Goal: Check status: Check status

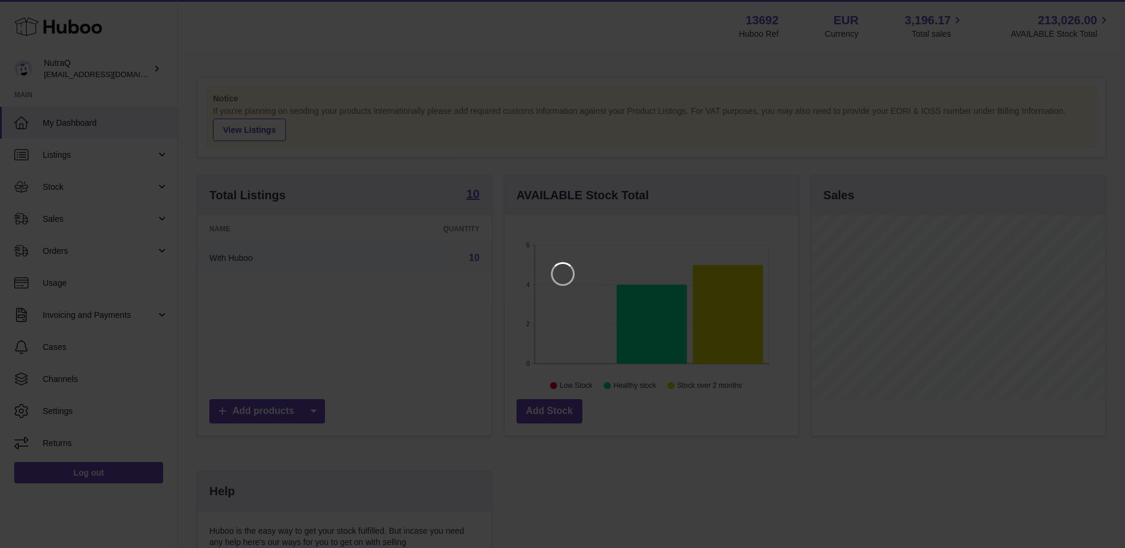
scroll to position [185, 296]
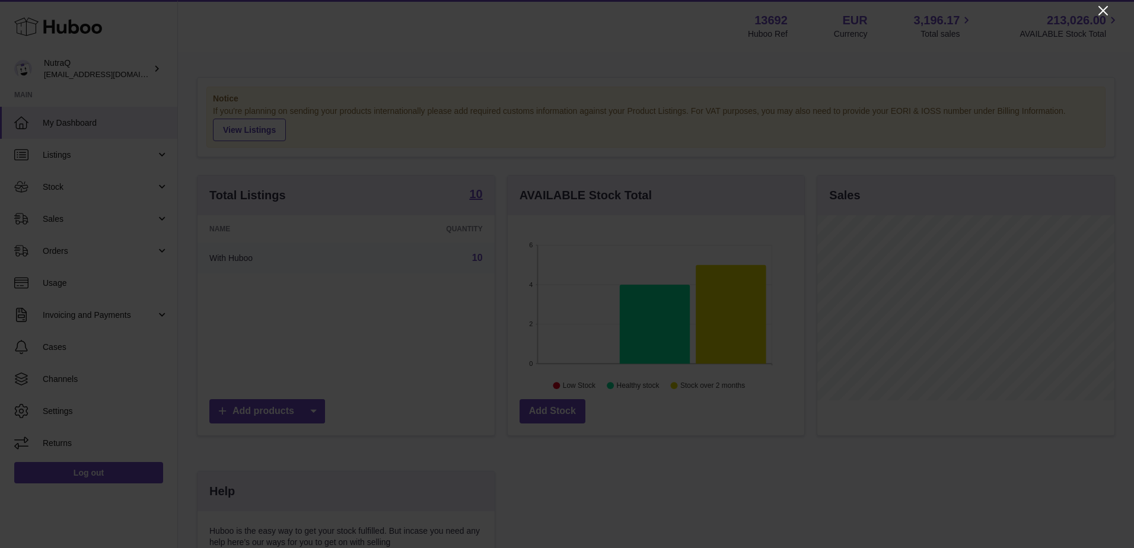
click at [1103, 8] on icon "Close" at bounding box center [1103, 11] width 14 height 14
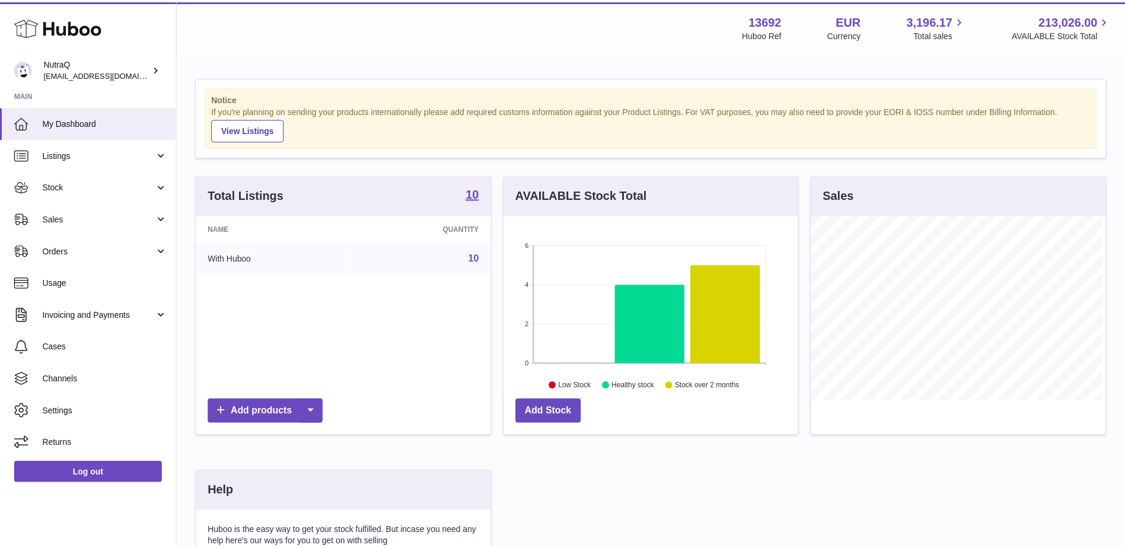
scroll to position [592797, 592687]
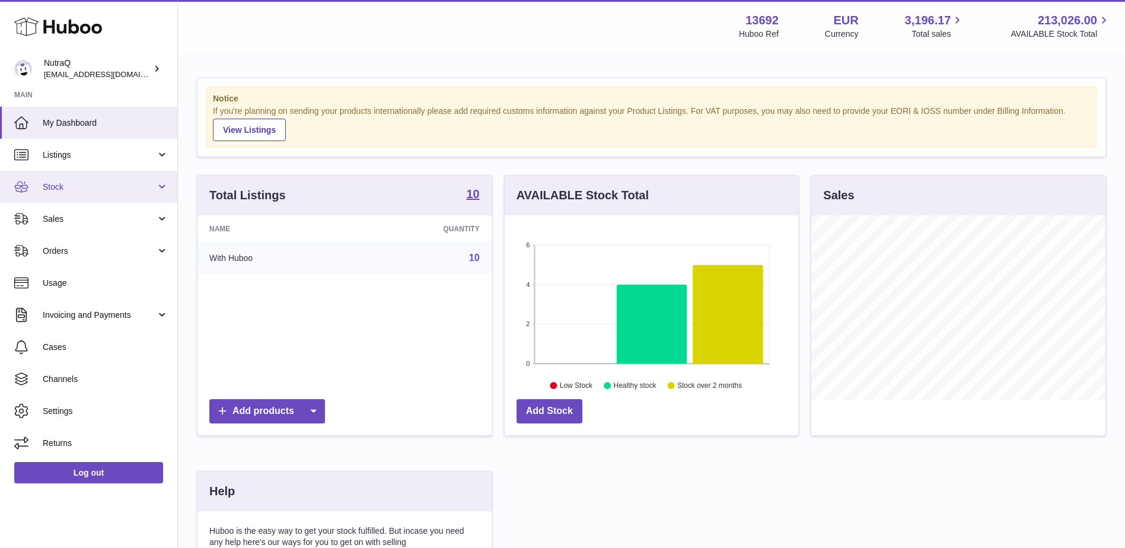
click at [139, 188] on span "Stock" at bounding box center [99, 186] width 113 height 11
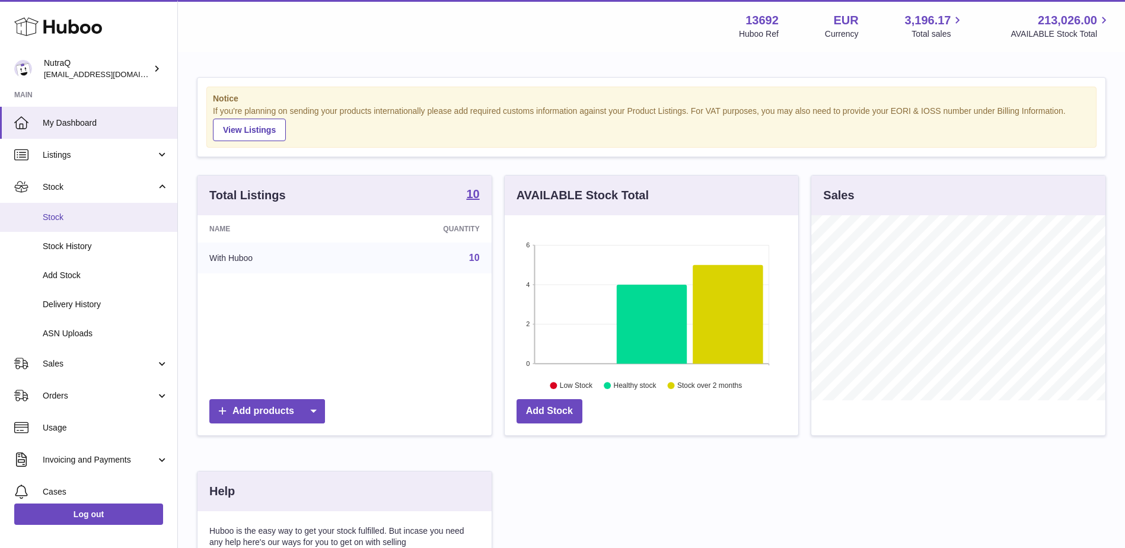
click at [119, 218] on span "Stock" at bounding box center [106, 217] width 126 height 11
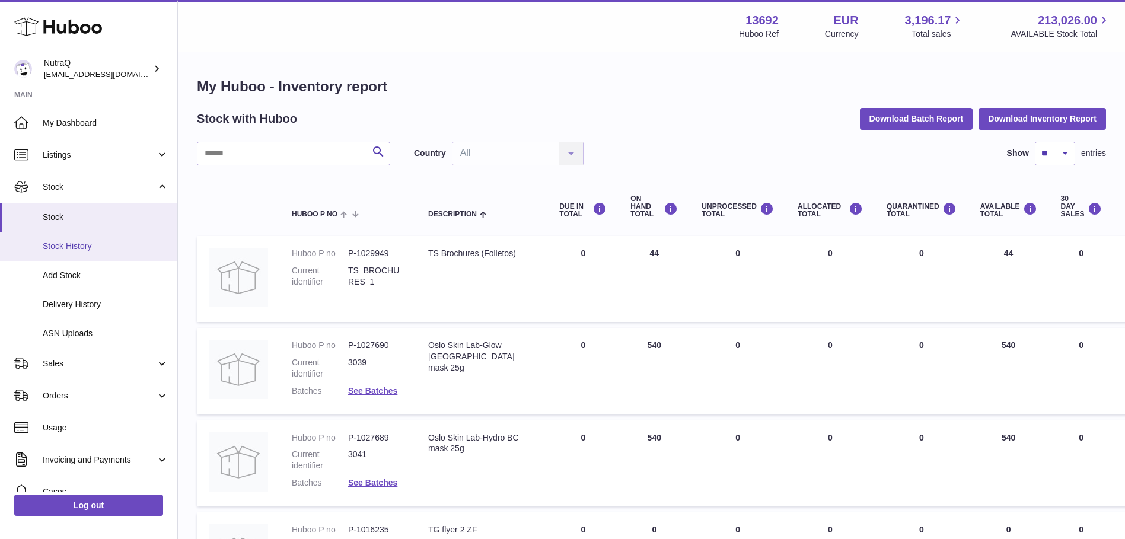
click at [87, 247] on span "Stock History" at bounding box center [106, 246] width 126 height 11
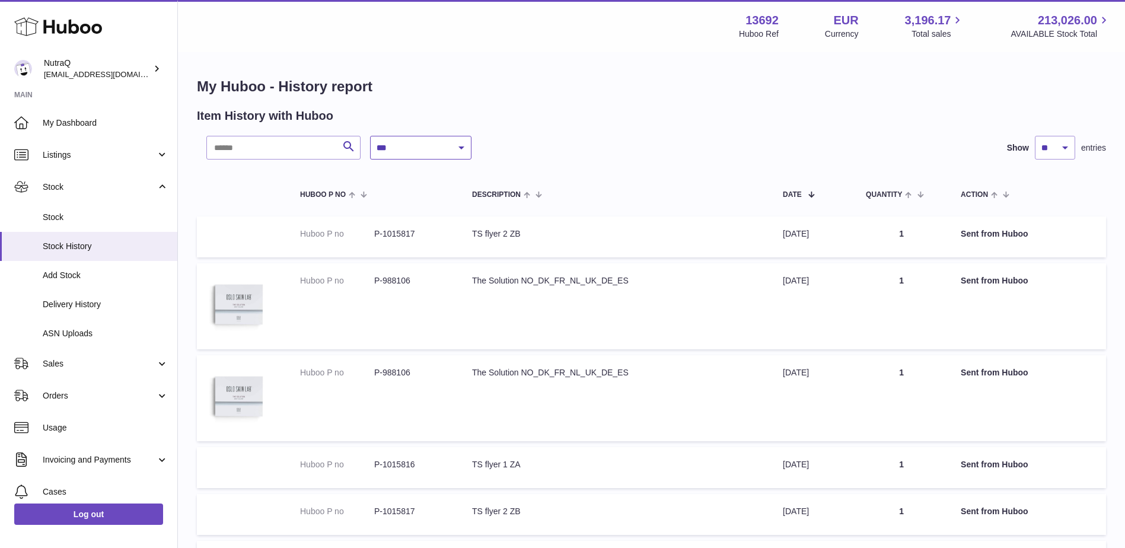
click at [462, 148] on select "**********" at bounding box center [420, 148] width 101 height 24
click at [560, 148] on div "**********" at bounding box center [685, 148] width 631 height 24
click at [69, 218] on span "Stock" at bounding box center [106, 217] width 126 height 11
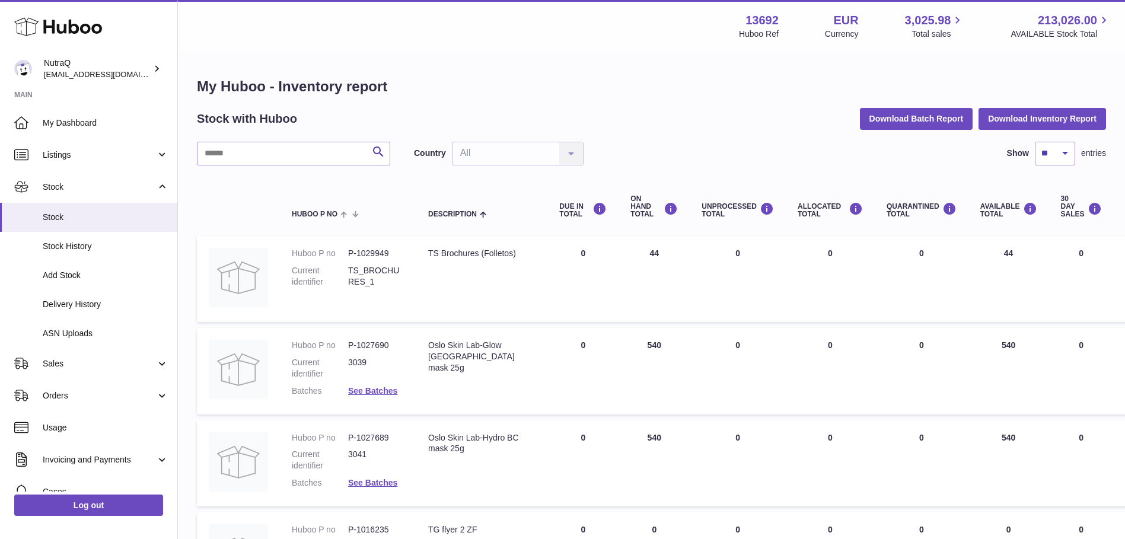
click at [577, 152] on div "Country All All No elements found. Consider changing the search query. List is …" at bounding box center [499, 154] width 170 height 24
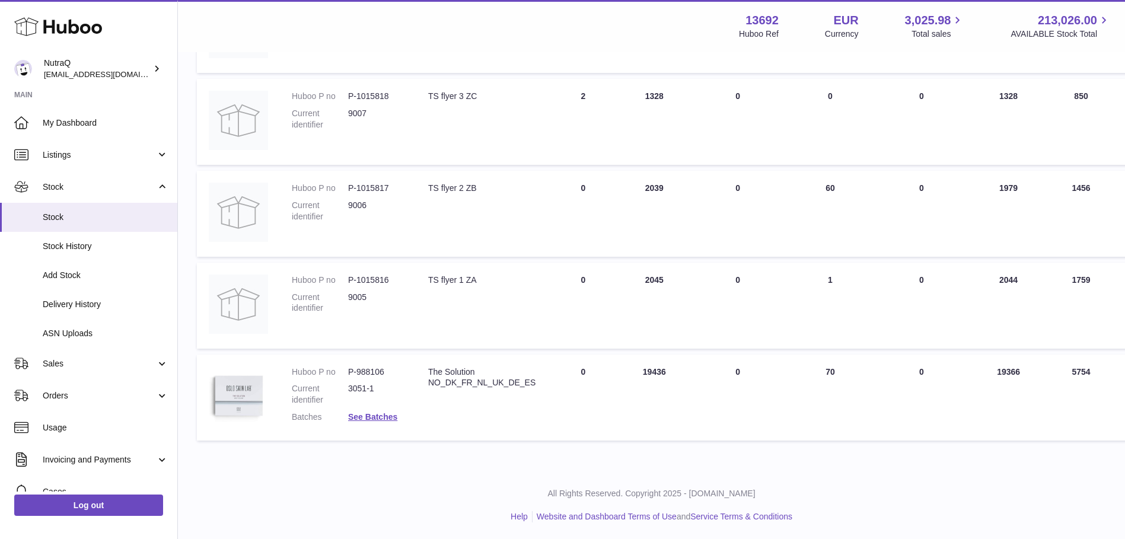
scroll to position [710, 0]
click at [374, 417] on link "See Batches" at bounding box center [372, 415] width 49 height 9
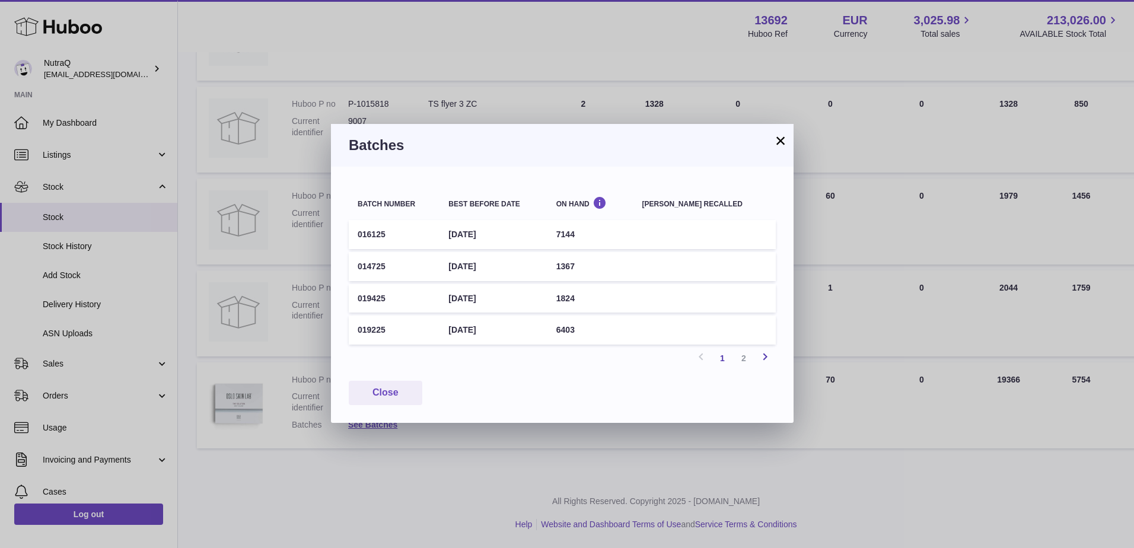
click at [761, 356] on icon at bounding box center [765, 356] width 14 height 15
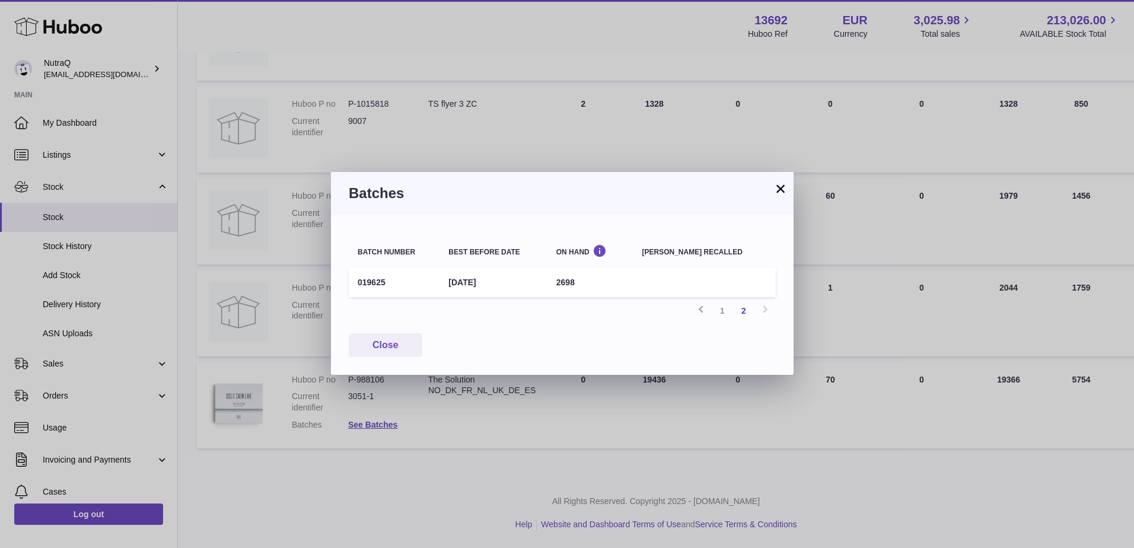
drag, startPoint x: 782, startPoint y: 190, endPoint x: 519, endPoint y: 45, distance: 300.2
click at [782, 190] on button "×" at bounding box center [780, 188] width 14 height 14
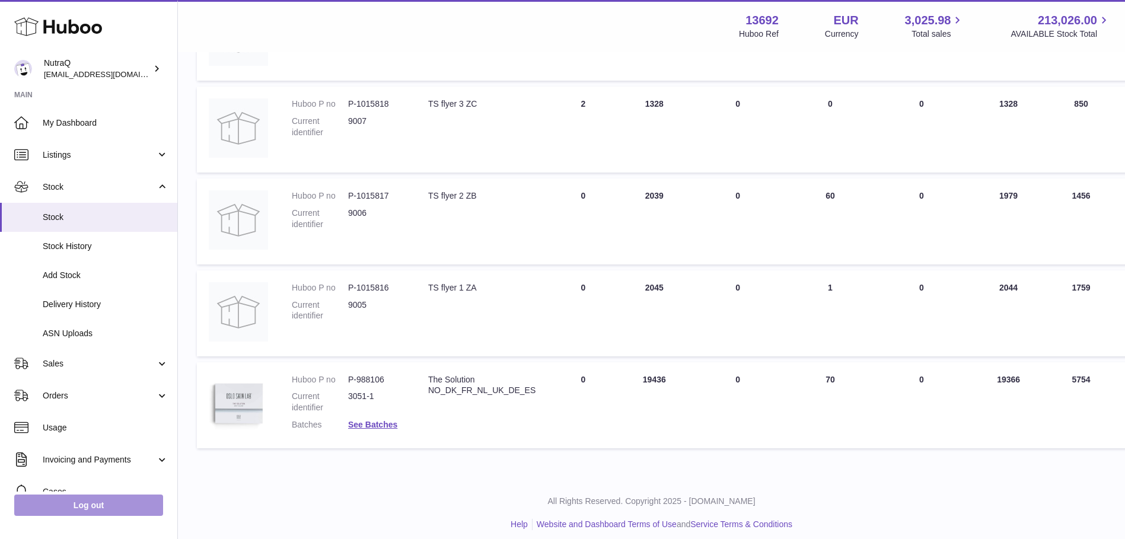
click at [112, 513] on link "Log out" at bounding box center [88, 505] width 149 height 21
